Goal: Transaction & Acquisition: Purchase product/service

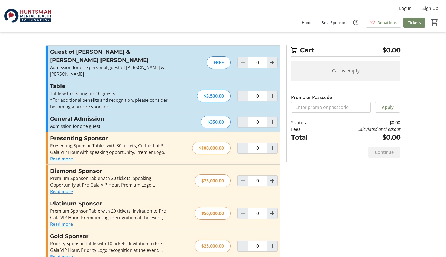
click at [221, 60] on div "FREE" at bounding box center [219, 62] width 24 height 13
click at [270, 60] on mat-icon "Increment by one" at bounding box center [272, 62] width 7 height 7
type input "1"
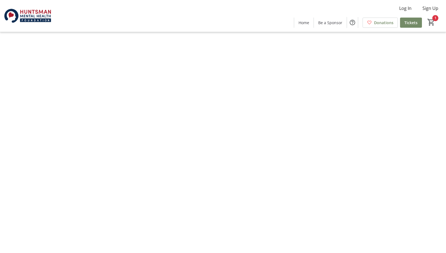
type input "1"
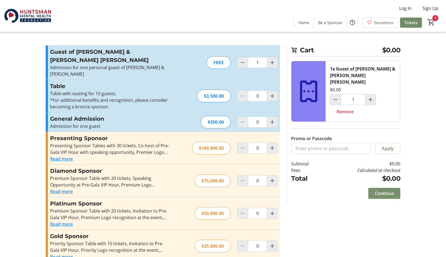
click at [388, 190] on span "Continue" at bounding box center [384, 193] width 19 height 7
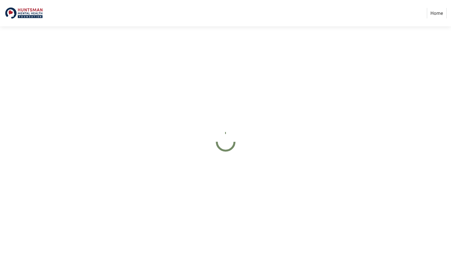
select select "US"
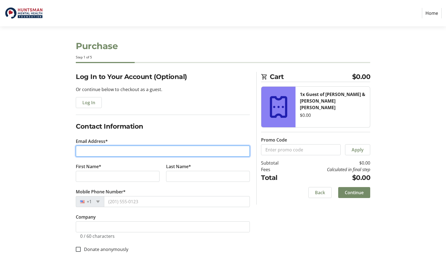
click at [136, 153] on input "Email Address*" at bounding box center [163, 150] width 174 height 11
type input "[PERSON_NAME][EMAIL_ADDRESS][PERSON_NAME][DOMAIN_NAME][US_STATE]"
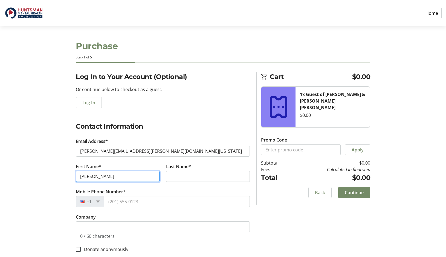
type input "[PERSON_NAME]"
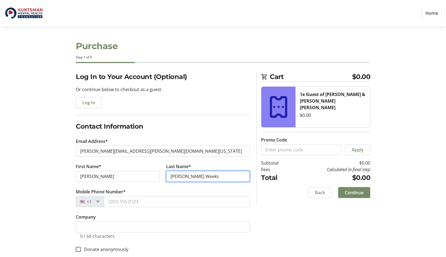
type input "[PERSON_NAME] Weeks"
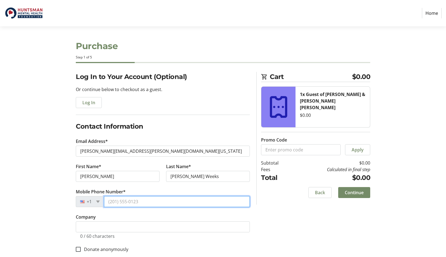
click at [187, 205] on input "Mobile Phone Number*" at bounding box center [177, 201] width 146 height 11
click at [127, 201] on input "[PHONE_NUMBER]" at bounding box center [177, 201] width 146 height 11
type input "[PHONE_NUMBER]"
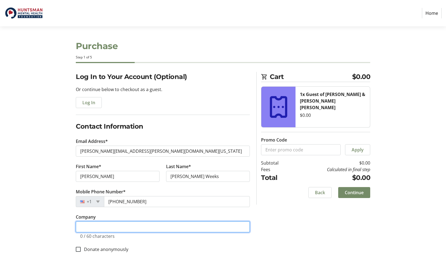
click at [155, 228] on input "Company" at bounding box center [163, 226] width 174 height 11
type input "z"
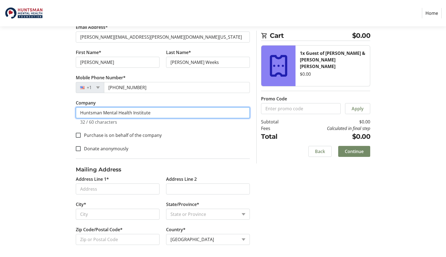
scroll to position [115, 0]
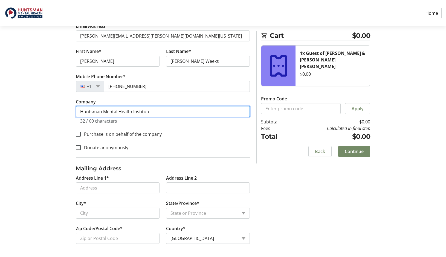
type input "Huntsman Mental Health Institute"
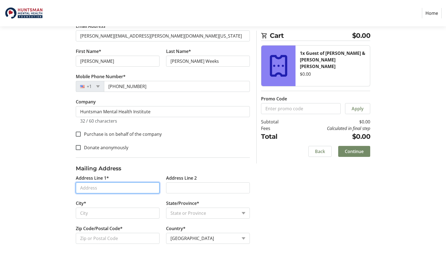
click at [124, 190] on input "Address Line 1*" at bounding box center [118, 187] width 84 height 11
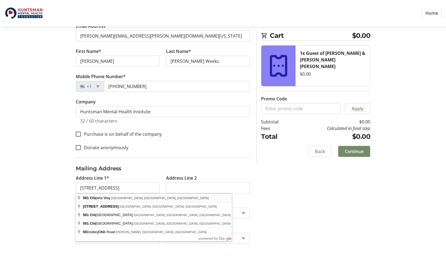
type input "[STREET_ADDRESS]"
type input "[GEOGRAPHIC_DATA]"
select select "UT"
type input "84108"
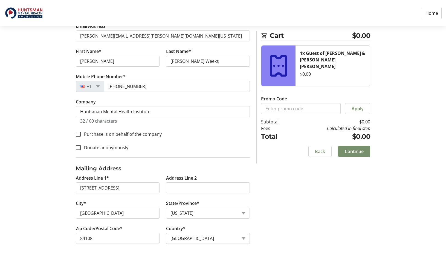
click at [361, 151] on span "Continue" at bounding box center [354, 151] width 19 height 7
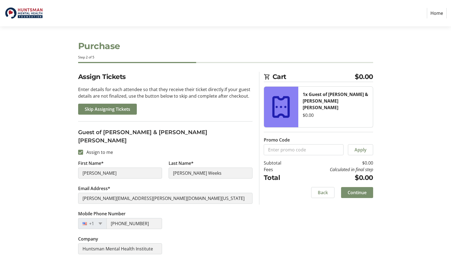
click at [359, 195] on span "Continue" at bounding box center [356, 192] width 19 height 7
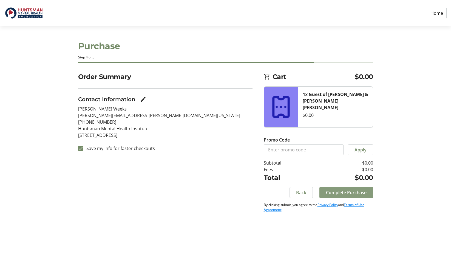
click at [352, 194] on span "Complete Purchase" at bounding box center [346, 192] width 41 height 7
